Goal: Information Seeking & Learning: Find specific fact

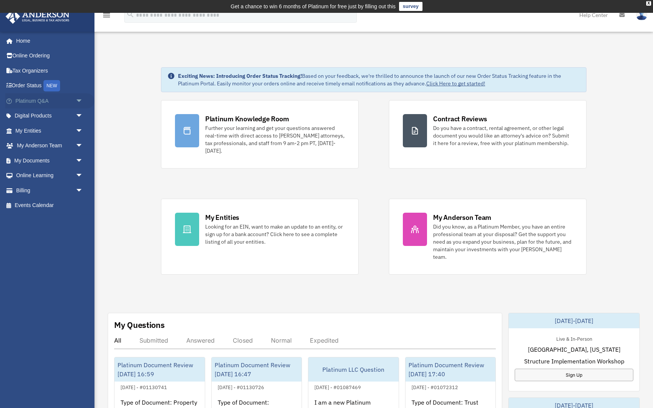
click at [80, 99] on span "arrow_drop_down" at bounding box center [83, 100] width 15 height 15
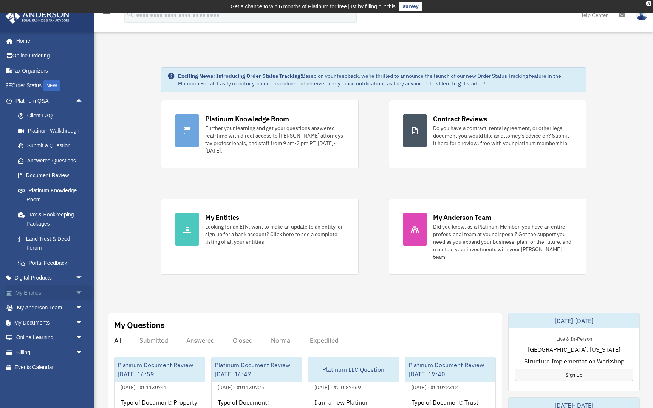
click at [76, 289] on span "arrow_drop_down" at bounding box center [83, 292] width 15 height 15
click at [48, 303] on link "Overview" at bounding box center [53, 307] width 84 height 15
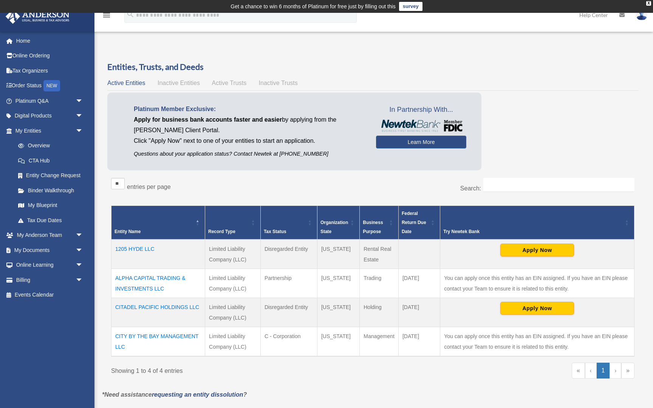
click at [148, 248] on td "1205 HYDE LLC" at bounding box center [158, 254] width 94 height 29
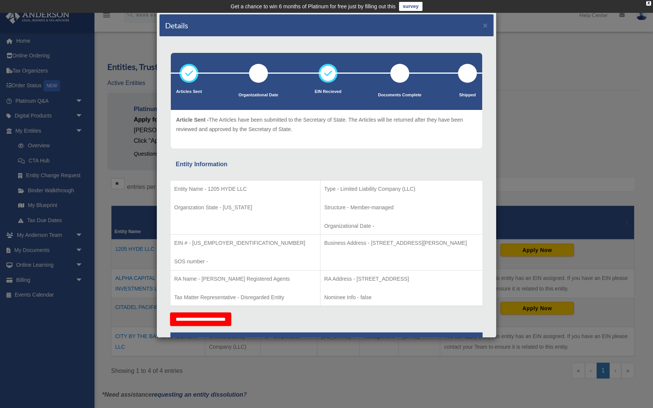
drag, startPoint x: 324, startPoint y: 278, endPoint x: 328, endPoint y: 283, distance: 7.0
click at [328, 283] on p "RA Address - [STREET_ADDRESS]" at bounding box center [401, 278] width 155 height 9
copy p "[STREET_ADDRESS]"
drag, startPoint x: 202, startPoint y: 277, endPoint x: 272, endPoint y: 278, distance: 69.5
click at [272, 278] on p "RA Name - [PERSON_NAME] Registered Agents" at bounding box center [245, 278] width 142 height 9
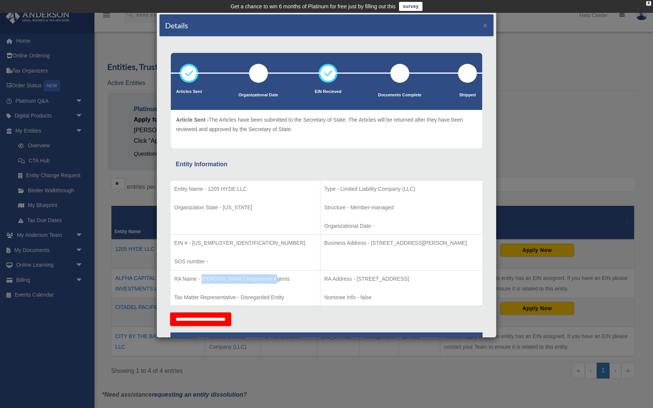
copy p "[PERSON_NAME] Registered Agents"
drag, startPoint x: 241, startPoint y: 298, endPoint x: 249, endPoint y: 301, distance: 7.9
click at [249, 301] on p "Tax Matter Representative - Disregarded Entity" at bounding box center [245, 297] width 142 height 9
copy p "Disregarded Entity"
click at [484, 25] on button "×" at bounding box center [485, 25] width 5 height 8
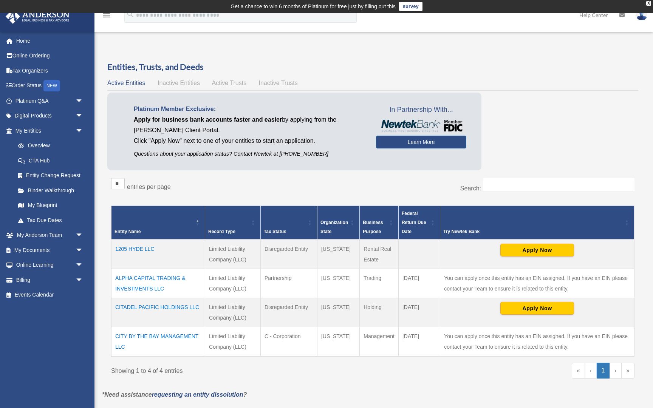
click at [137, 276] on td "ALPHA CAPITAL TRADING & INVESTMENTS LLC" at bounding box center [158, 283] width 94 height 29
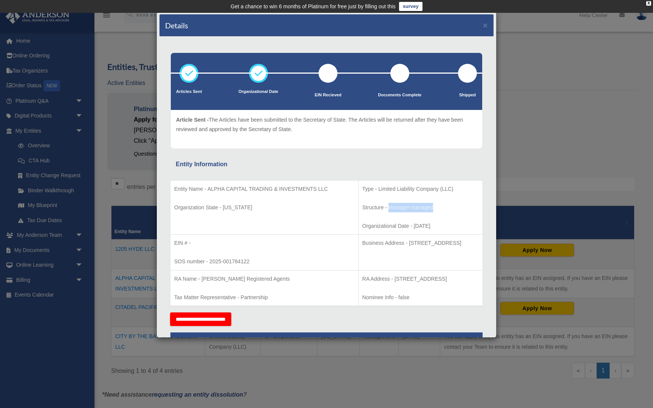
drag, startPoint x: 354, startPoint y: 207, endPoint x: 400, endPoint y: 207, distance: 45.7
click at [400, 207] on p "Structure - Manager-managed" at bounding box center [420, 207] width 116 height 9
copy p "Manager-managed"
drag, startPoint x: 376, startPoint y: 242, endPoint x: 408, endPoint y: 243, distance: 32.9
click at [408, 243] on p "Business Address - [STREET_ADDRESS]" at bounding box center [420, 242] width 116 height 9
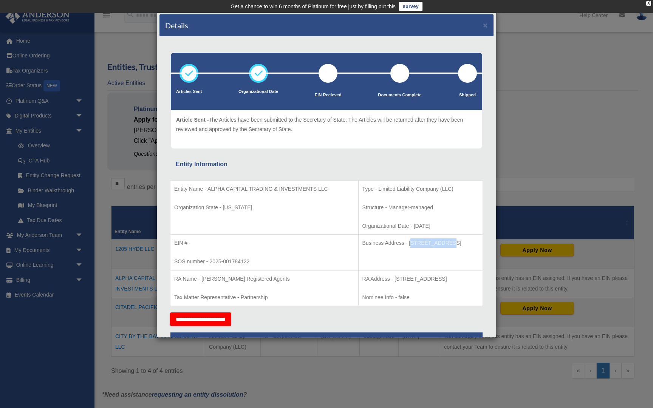
drag, startPoint x: 374, startPoint y: 243, endPoint x: 472, endPoint y: 241, distance: 98.6
click at [472, 241] on p "Business Address - [STREET_ADDRESS]" at bounding box center [420, 242] width 116 height 9
copy p "[STREET_ADDRESS]"
click at [204, 279] on p "RA Name - [PERSON_NAME] Registered Agents" at bounding box center [264, 278] width 180 height 9
drag, startPoint x: 362, startPoint y: 279, endPoint x: 366, endPoint y: 284, distance: 7.2
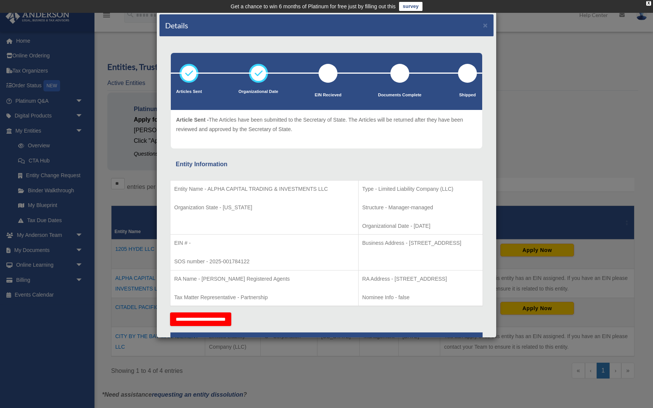
click at [366, 284] on p "RA Address - [STREET_ADDRESS]" at bounding box center [420, 278] width 116 height 9
copy p "[STREET_ADDRESS]"
drag, startPoint x: 210, startPoint y: 261, endPoint x: 252, endPoint y: 259, distance: 41.2
click at [252, 259] on p "SOS number - 2025-001784122" at bounding box center [264, 261] width 180 height 9
copy p "2025-001784122"
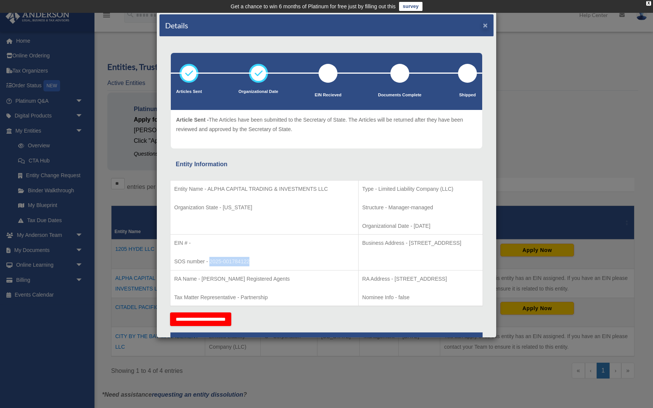
click at [486, 25] on button "×" at bounding box center [485, 25] width 5 height 8
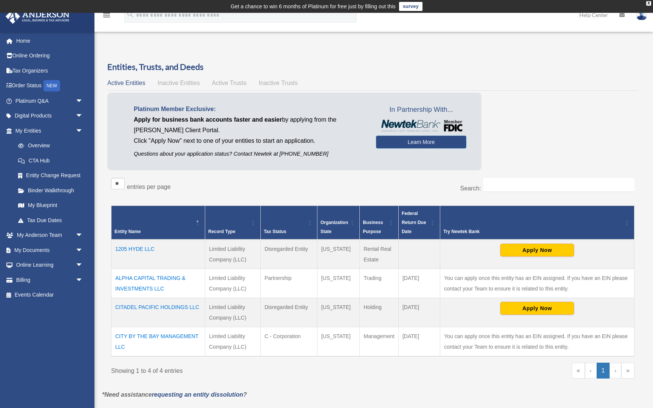
click at [156, 305] on td "CITADEL PACIFIC HOLDINGS LLC" at bounding box center [158, 312] width 94 height 29
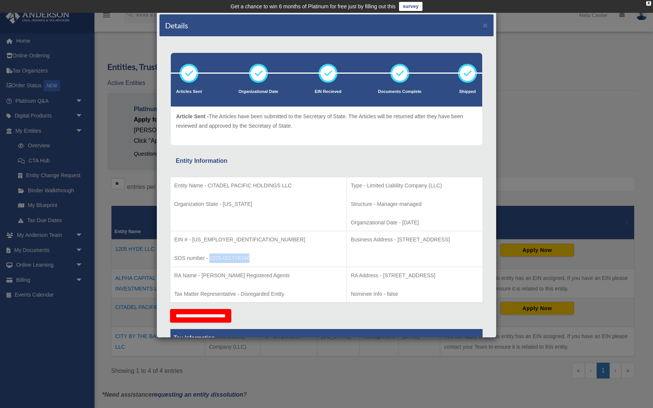
drag, startPoint x: 210, startPoint y: 257, endPoint x: 251, endPoint y: 258, distance: 41.2
click at [251, 258] on p "SOS number - 2025-001778346" at bounding box center [258, 257] width 168 height 9
copy p "2025-001778346"
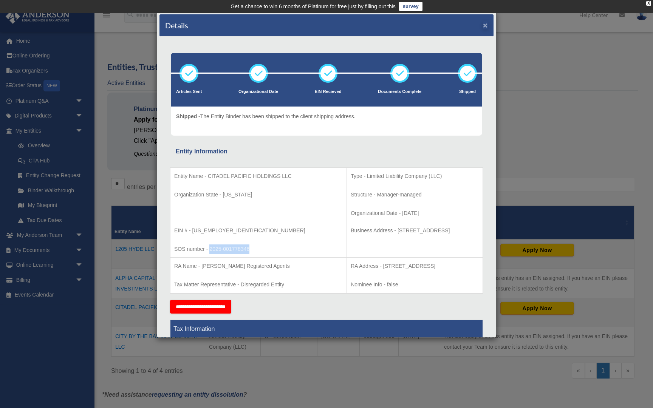
click at [484, 25] on button "×" at bounding box center [485, 25] width 5 height 8
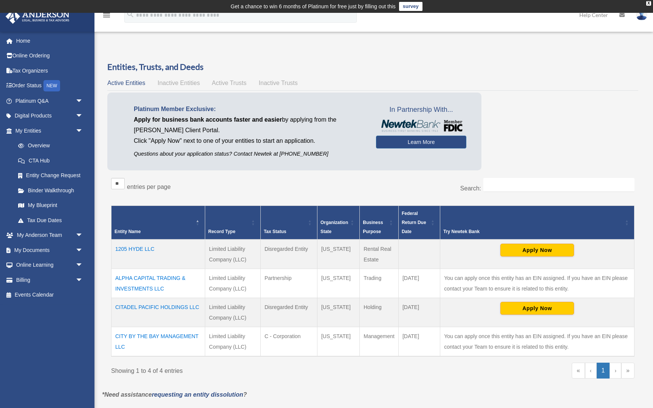
click at [148, 332] on td "CITY BY THE BAY MANAGEMENT LLC" at bounding box center [158, 341] width 94 height 29
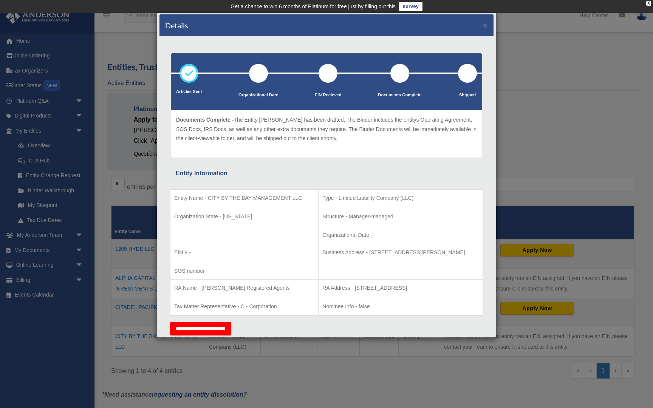
click at [488, 23] on div "Details ×" at bounding box center [326, 25] width 334 height 22
click at [487, 25] on button "×" at bounding box center [485, 25] width 5 height 8
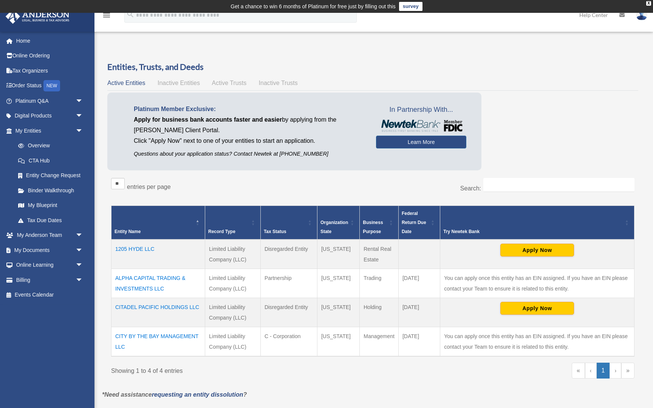
click at [152, 278] on td "ALPHA CAPITAL TRADING & INVESTMENTS LLC" at bounding box center [158, 283] width 94 height 29
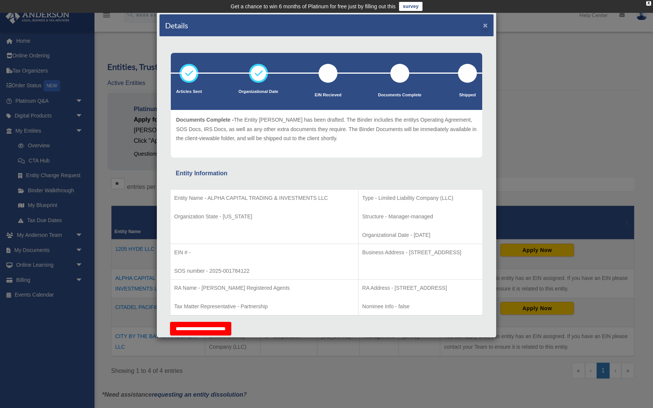
click at [486, 23] on button "×" at bounding box center [485, 25] width 5 height 8
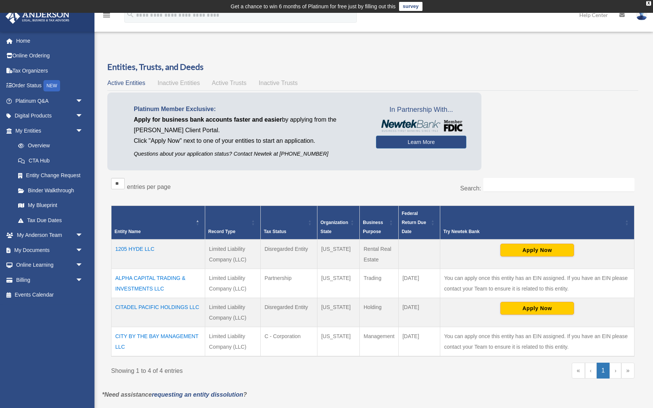
click at [154, 247] on td "1205 HYDE LLC" at bounding box center [158, 254] width 94 height 29
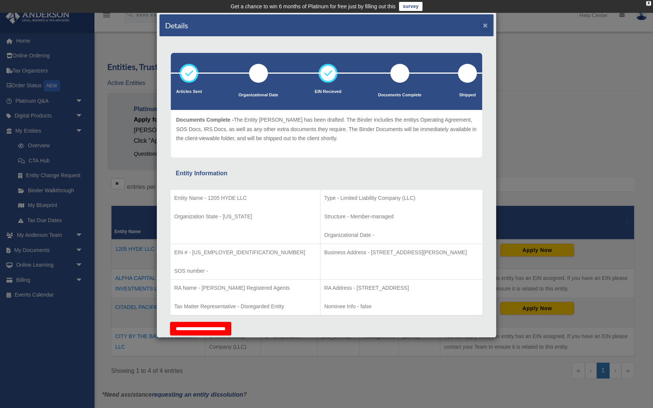
click at [484, 23] on button "×" at bounding box center [485, 25] width 5 height 8
